Goal: Transaction & Acquisition: Purchase product/service

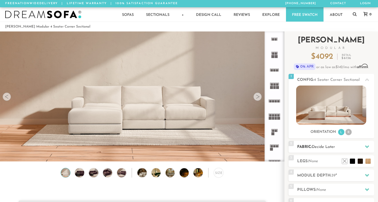
click at [328, 150] on h2 "Fabric: Decide Later" at bounding box center [335, 147] width 77 height 6
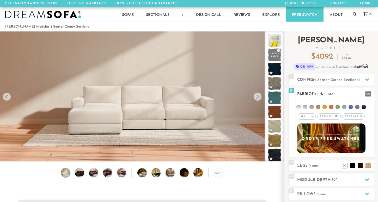
click at [305, 107] on li at bounding box center [305, 107] width 4 height 4
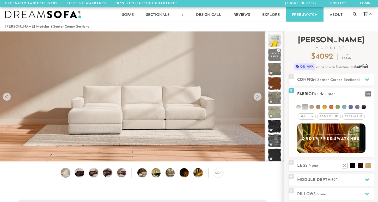
click at [312, 108] on li at bounding box center [311, 107] width 4 height 4
click at [299, 106] on li at bounding box center [298, 107] width 4 height 4
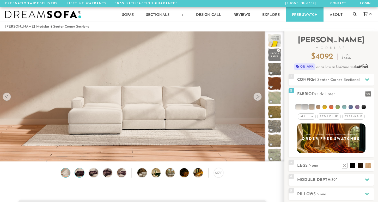
click at [81, 173] on img at bounding box center [79, 173] width 11 height 9
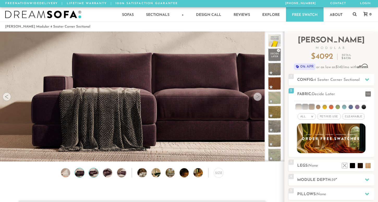
click at [91, 176] on img at bounding box center [93, 173] width 11 height 9
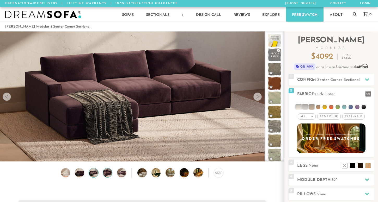
click at [105, 174] on img at bounding box center [107, 173] width 11 height 9
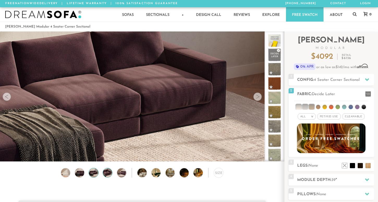
click at [94, 176] on img at bounding box center [93, 173] width 11 height 9
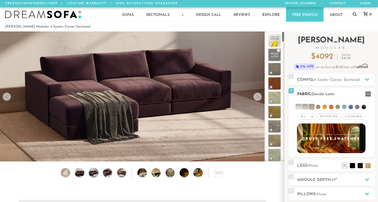
click at [312, 92] on h2 "Fabric: Decide Later" at bounding box center [335, 94] width 77 height 6
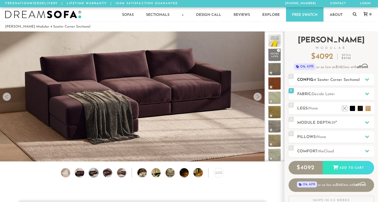
click at [361, 80] on h2 "Config: 4 Seater Corner Sectional" at bounding box center [335, 80] width 77 height 6
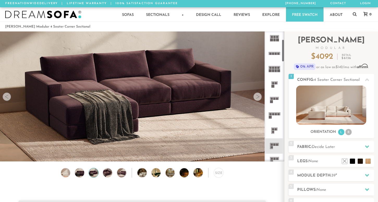
scroll to position [48, 0]
click at [273, 114] on rect at bounding box center [273, 114] width 2 height 2
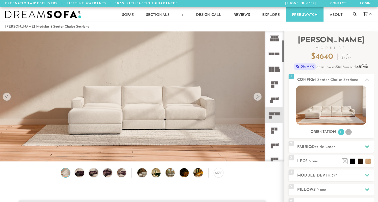
click at [274, 119] on icon at bounding box center [273, 115] width 15 height 15
click at [347, 131] on li "R" at bounding box center [348, 132] width 6 height 6
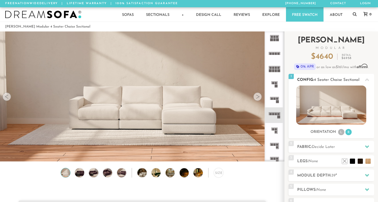
click at [345, 108] on img at bounding box center [331, 105] width 70 height 39
click at [340, 134] on li "L" at bounding box center [341, 132] width 6 height 6
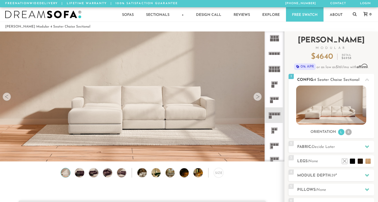
click at [350, 133] on li "R" at bounding box center [348, 132] width 6 height 6
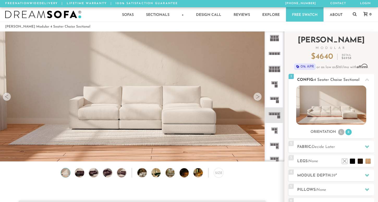
click at [343, 135] on li "L" at bounding box center [341, 132] width 6 height 6
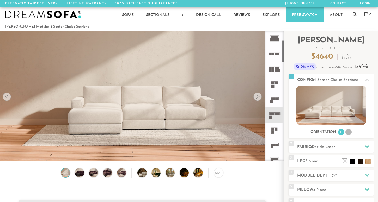
click at [272, 83] on rect at bounding box center [273, 83] width 2 height 2
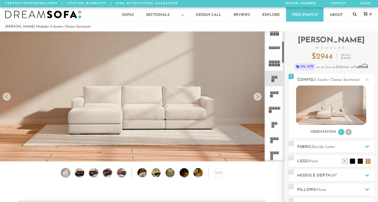
scroll to position [54, 0]
click at [274, 96] on icon at bounding box center [273, 92] width 15 height 15
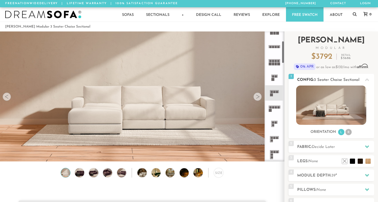
click at [329, 106] on img at bounding box center [331, 105] width 70 height 39
click at [80, 172] on img at bounding box center [79, 173] width 11 height 9
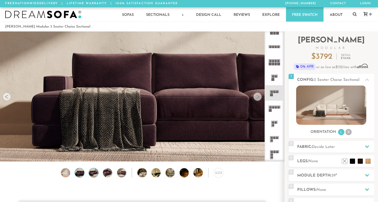
click at [90, 177] on img at bounding box center [93, 173] width 11 height 9
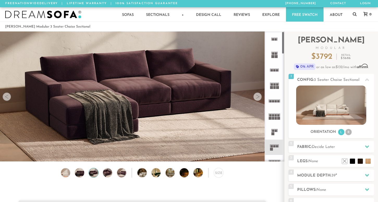
click at [276, 85] on rect at bounding box center [277, 85] width 2 height 2
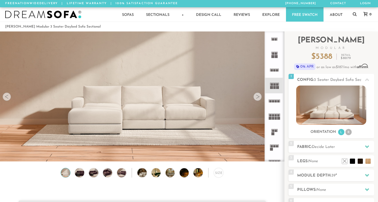
click at [273, 67] on icon at bounding box center [273, 70] width 15 height 15
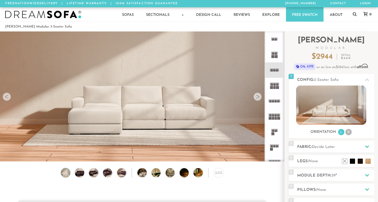
click at [275, 40] on rect at bounding box center [276, 39] width 2 height 2
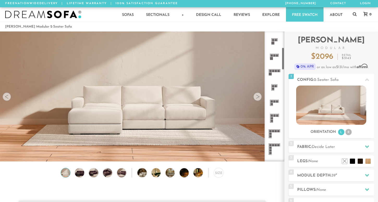
scroll to position [108, 0]
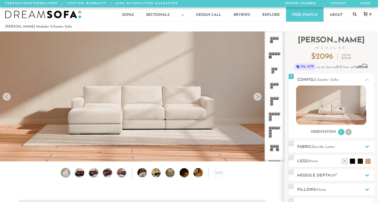
click at [276, 70] on rect at bounding box center [276, 69] width 2 height 2
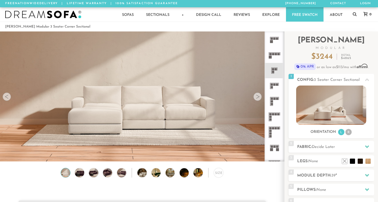
click at [277, 45] on icon at bounding box center [273, 39] width 15 height 15
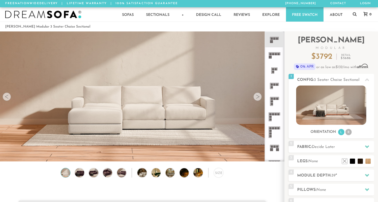
click at [278, 43] on icon at bounding box center [273, 39] width 15 height 15
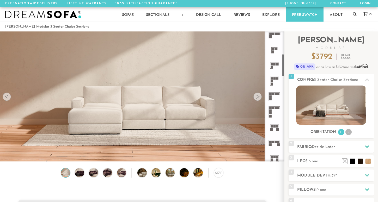
click at [275, 134] on icon at bounding box center [273, 127] width 15 height 15
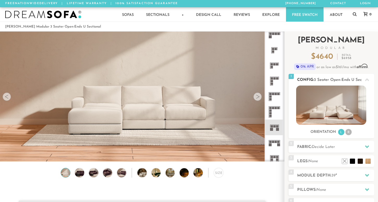
click at [334, 106] on img at bounding box center [331, 105] width 70 height 39
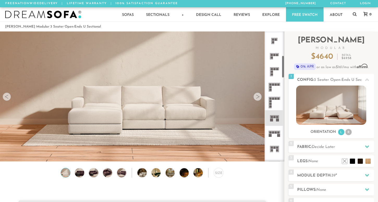
scroll to position [138, 0]
click at [276, 130] on icon at bounding box center [273, 133] width 15 height 15
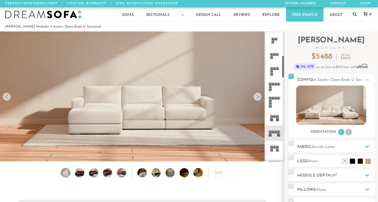
click at [274, 152] on icon at bounding box center [273, 148] width 15 height 15
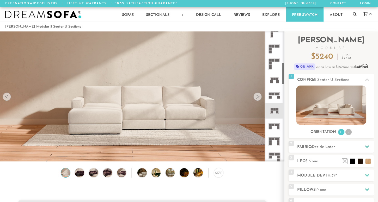
scroll to position [176, 0]
click at [278, 133] on icon at bounding box center [273, 125] width 15 height 15
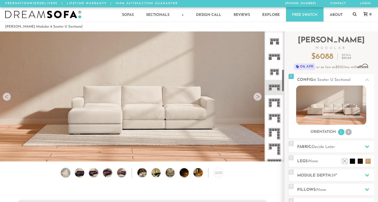
scroll to position [215, 0]
click at [272, 144] on rect at bounding box center [273, 145] width 2 height 2
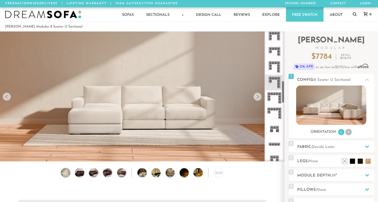
click at [275, 149] on icon at bounding box center [273, 144] width 15 height 15
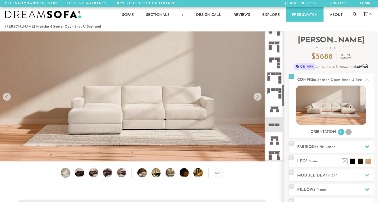
scroll to position [302, 0]
click at [278, 153] on rect at bounding box center [278, 153] width 2 height 2
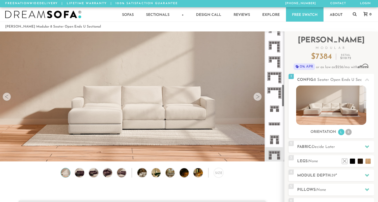
scroll to position [204, 0]
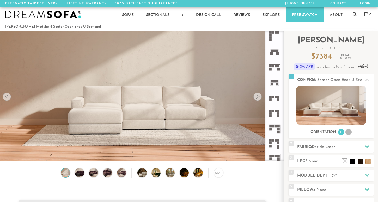
click at [278, 83] on icon at bounding box center [273, 82] width 15 height 15
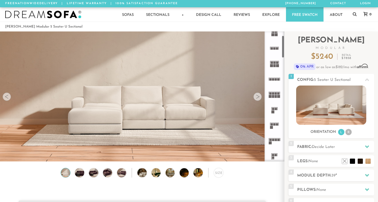
scroll to position [23, 0]
click at [274, 141] on icon at bounding box center [273, 140] width 15 height 15
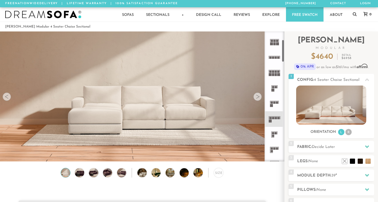
scroll to position [48, 0]
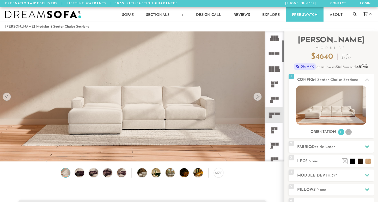
click at [276, 129] on rect at bounding box center [276, 129] width 2 height 2
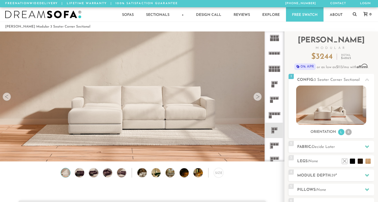
click at [274, 148] on icon at bounding box center [273, 145] width 15 height 15
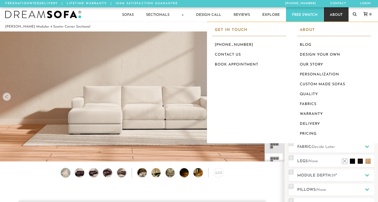
click at [338, 16] on link "About" at bounding box center [336, 14] width 25 height 14
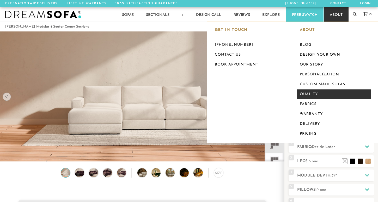
click at [319, 96] on link "Quality" at bounding box center [334, 95] width 74 height 10
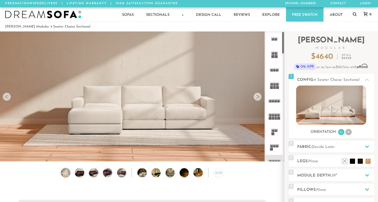
click at [258, 98] on div at bounding box center [257, 97] width 8 height 8
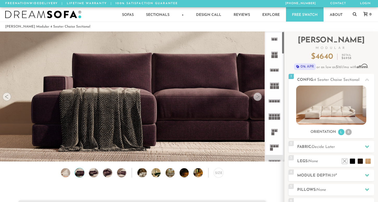
click at [259, 100] on div at bounding box center [257, 97] width 8 height 8
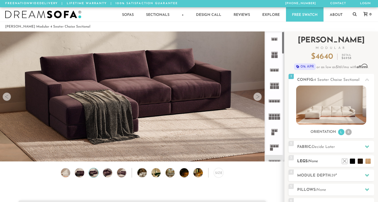
click at [330, 162] on h2 "Legs: None" at bounding box center [335, 162] width 77 height 6
click at [325, 153] on div "2 Fabric: Decide Later" at bounding box center [330, 147] width 85 height 12
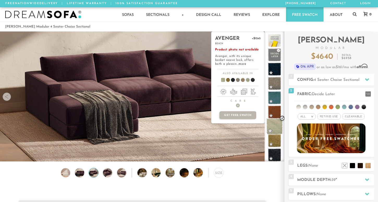
click at [272, 127] on span at bounding box center [274, 127] width 16 height 16
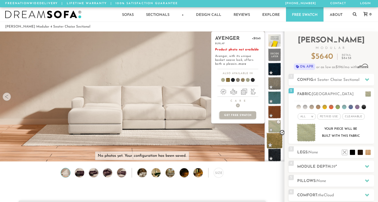
click at [279, 140] on span at bounding box center [274, 141] width 16 height 16
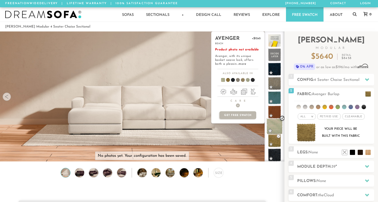
click at [275, 127] on span at bounding box center [274, 127] width 16 height 16
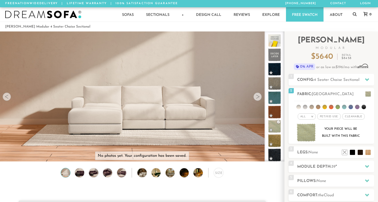
click at [258, 99] on div at bounding box center [257, 97] width 8 height 8
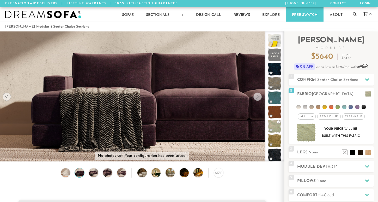
click at [258, 99] on div at bounding box center [257, 97] width 8 height 8
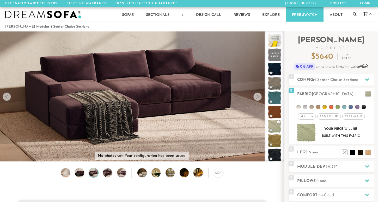
click at [258, 99] on div at bounding box center [257, 97] width 8 height 8
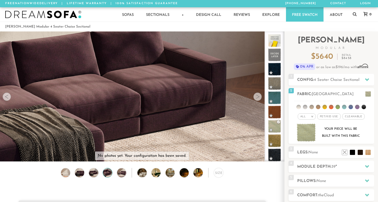
click at [258, 99] on div at bounding box center [257, 97] width 8 height 8
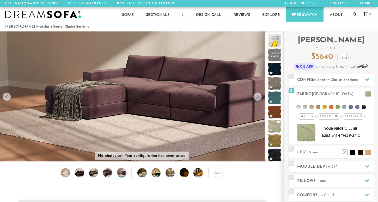
click at [258, 99] on div at bounding box center [257, 97] width 8 height 8
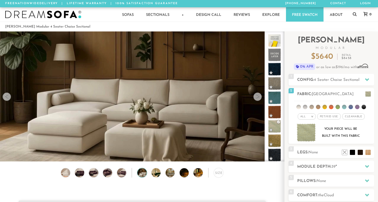
click at [258, 99] on div at bounding box center [257, 97] width 8 height 8
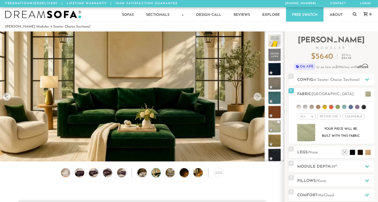
click at [258, 98] on div at bounding box center [257, 97] width 8 height 8
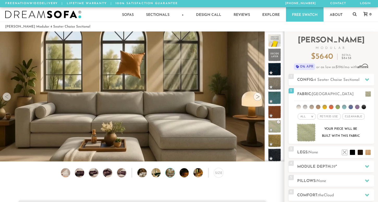
click at [258, 98] on div at bounding box center [257, 97] width 8 height 8
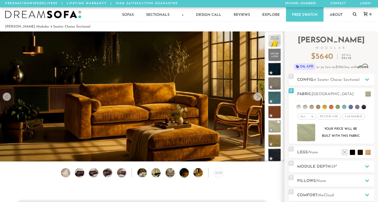
click at [258, 98] on div at bounding box center [257, 97] width 8 height 8
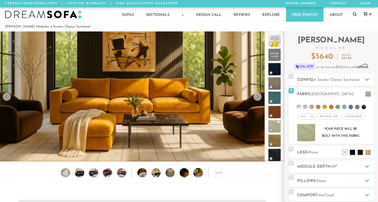
click at [258, 98] on div at bounding box center [257, 97] width 8 height 8
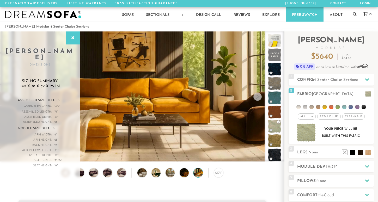
click at [256, 99] on div at bounding box center [257, 97] width 8 height 8
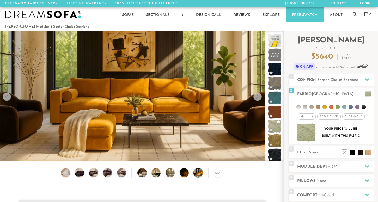
click at [256, 103] on video at bounding box center [142, 89] width 284 height 160
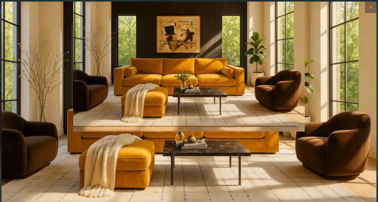
click at [258, 100] on img at bounding box center [189, 64] width 375 height 125
click at [374, 5] on button at bounding box center [370, 7] width 11 height 11
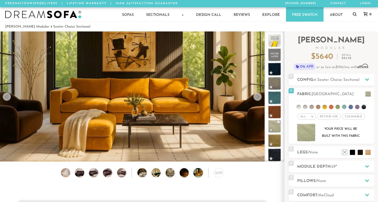
click at [6, 98] on div at bounding box center [7, 97] width 8 height 8
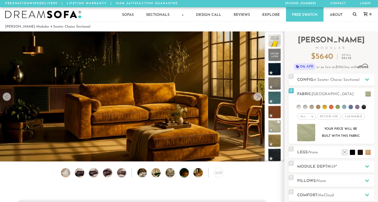
click at [6, 98] on div at bounding box center [7, 97] width 8 height 8
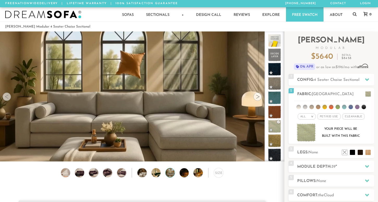
click at [6, 98] on div at bounding box center [7, 97] width 8 height 8
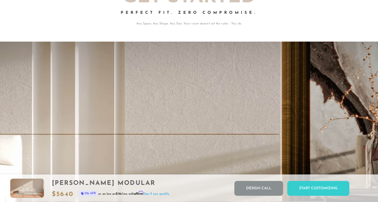
scroll to position [0, 0]
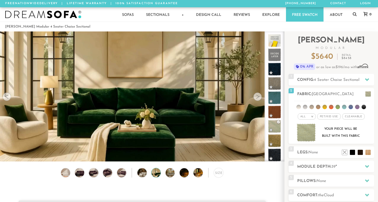
click at [318, 0] on ul "855-373-9455 Contact Login" at bounding box center [324, 3] width 98 height 7
click at [320, 84] on div "1 Config: 4 Seater Chaise Sectional R" at bounding box center [330, 80] width 85 height 12
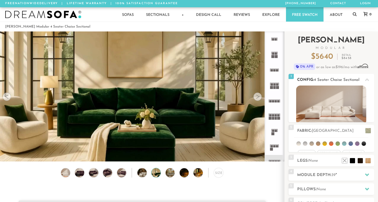
click at [321, 80] on span "4 Seater Chaise Sectional" at bounding box center [337, 80] width 46 height 4
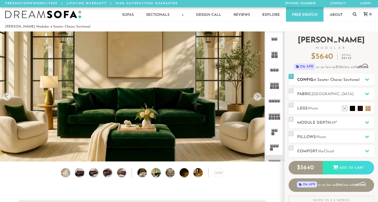
click at [321, 80] on span "4 Seater Chaise Sectional" at bounding box center [337, 80] width 46 height 4
